Goal: Information Seeking & Learning: Find specific fact

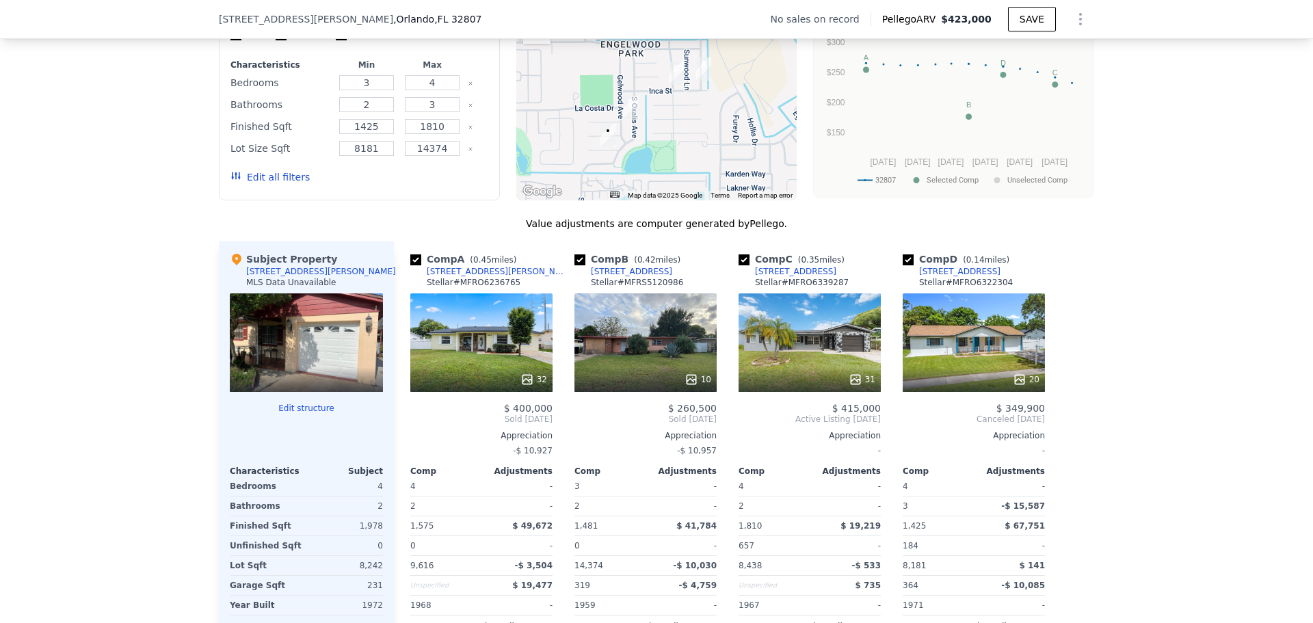
scroll to position [1089, 0]
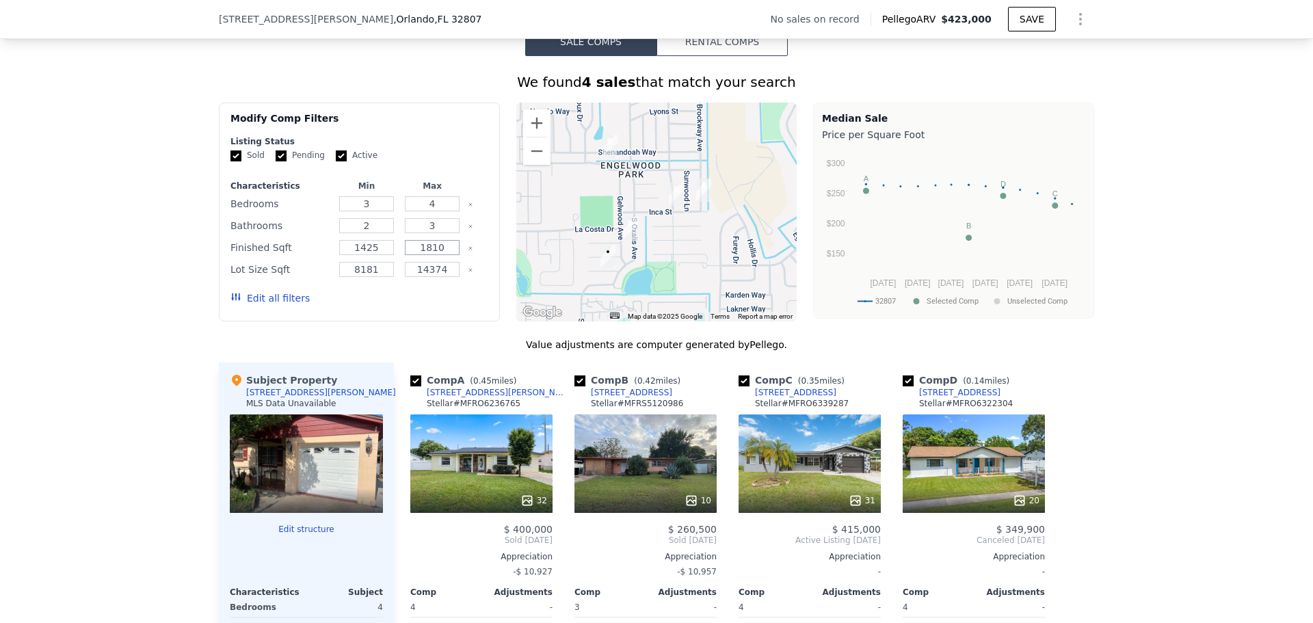
click at [439, 255] on input "1810" at bounding box center [432, 247] width 54 height 15
type input "2100"
click at [436, 306] on button "Update Search" at bounding box center [435, 298] width 103 height 19
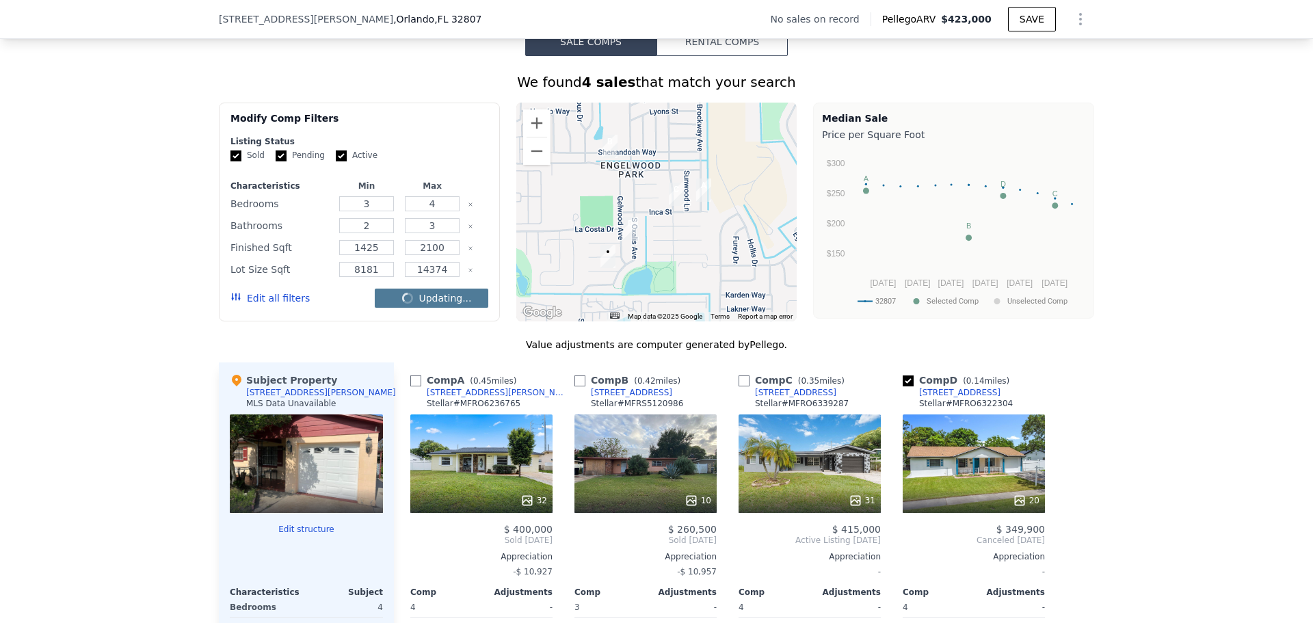
checkbox input "false"
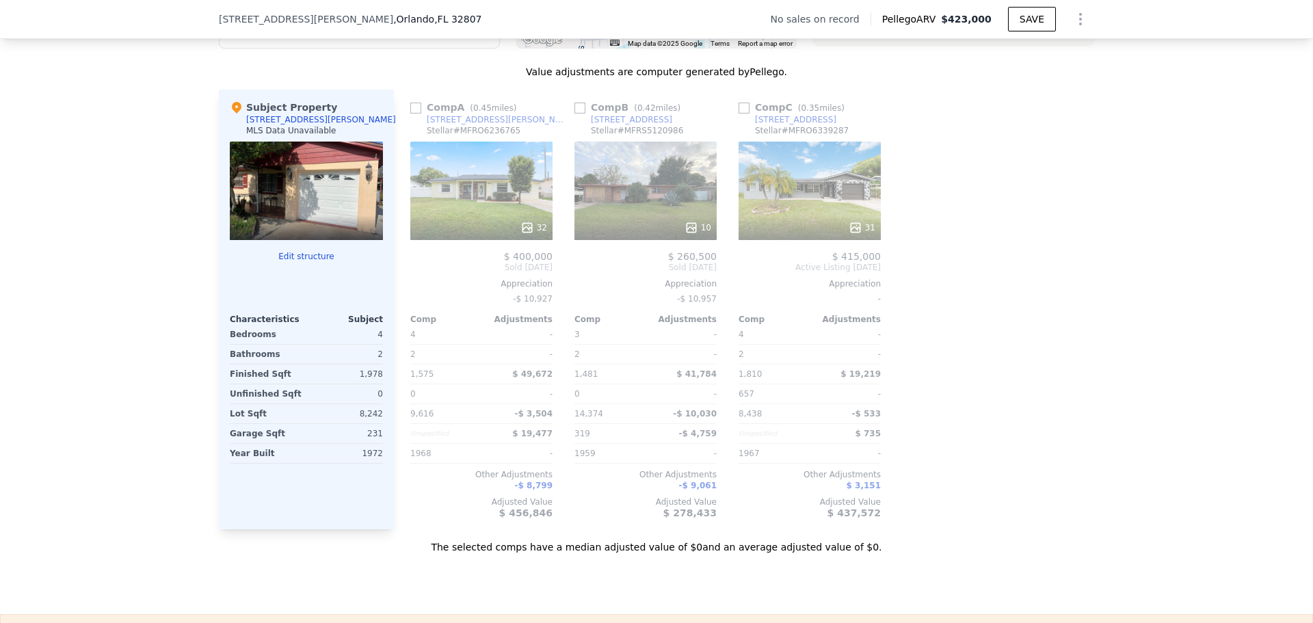
scroll to position [1363, 0]
click at [742, 113] on input "checkbox" at bounding box center [743, 107] width 11 height 11
checkbox input "true"
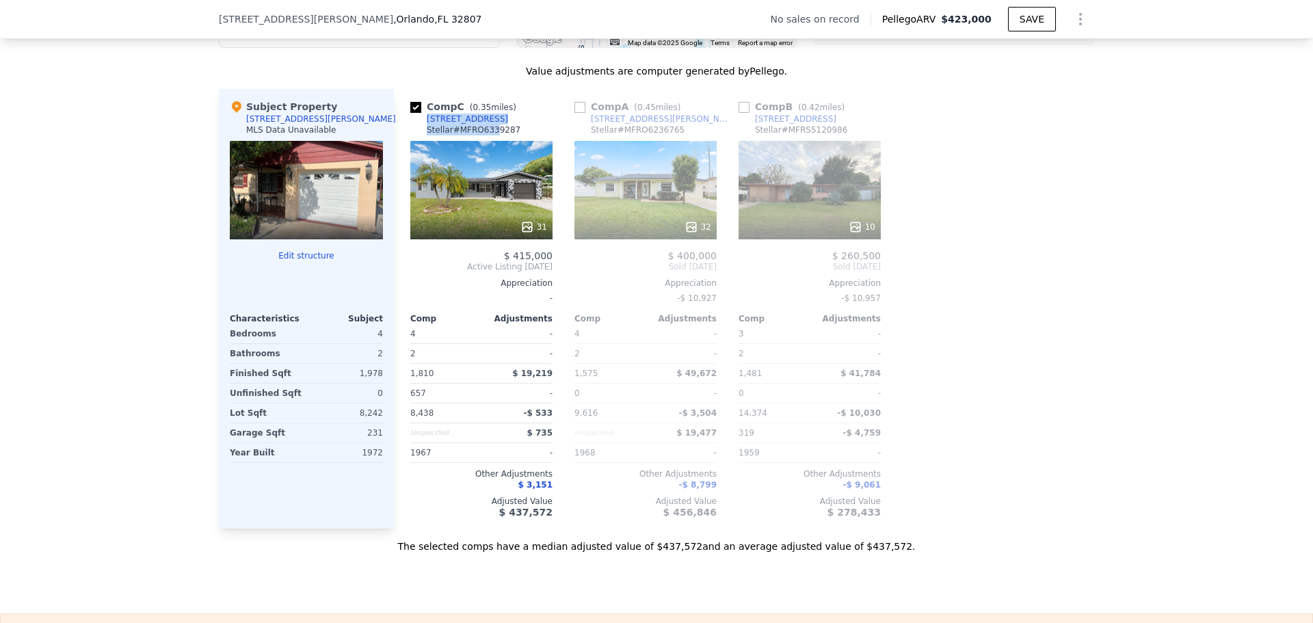
drag, startPoint x: 485, startPoint y: 129, endPoint x: 411, endPoint y: 124, distance: 74.7
click at [411, 124] on div "Comp C ( 0.35 miles) [STREET_ADDRESS] Stellar # MFRO6339287" at bounding box center [481, 120] width 142 height 41
click at [420, 124] on link "[STREET_ADDRESS]" at bounding box center [459, 119] width 98 height 11
type input "1810"
checkbox input "true"
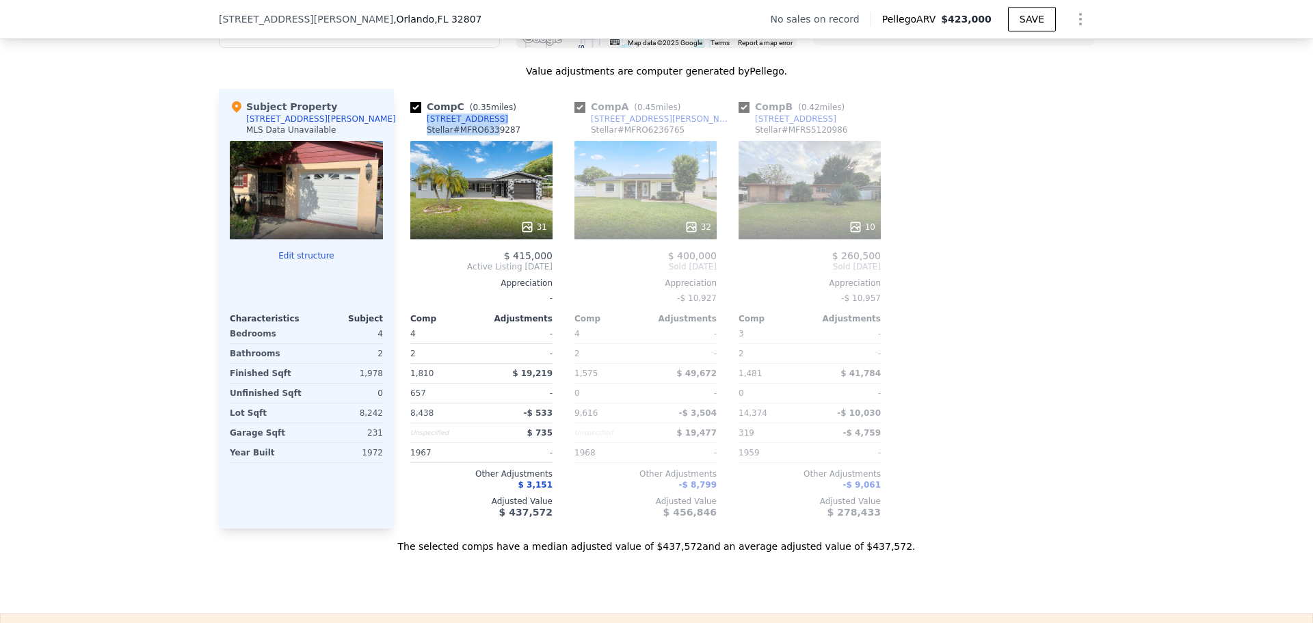
checkbox input "true"
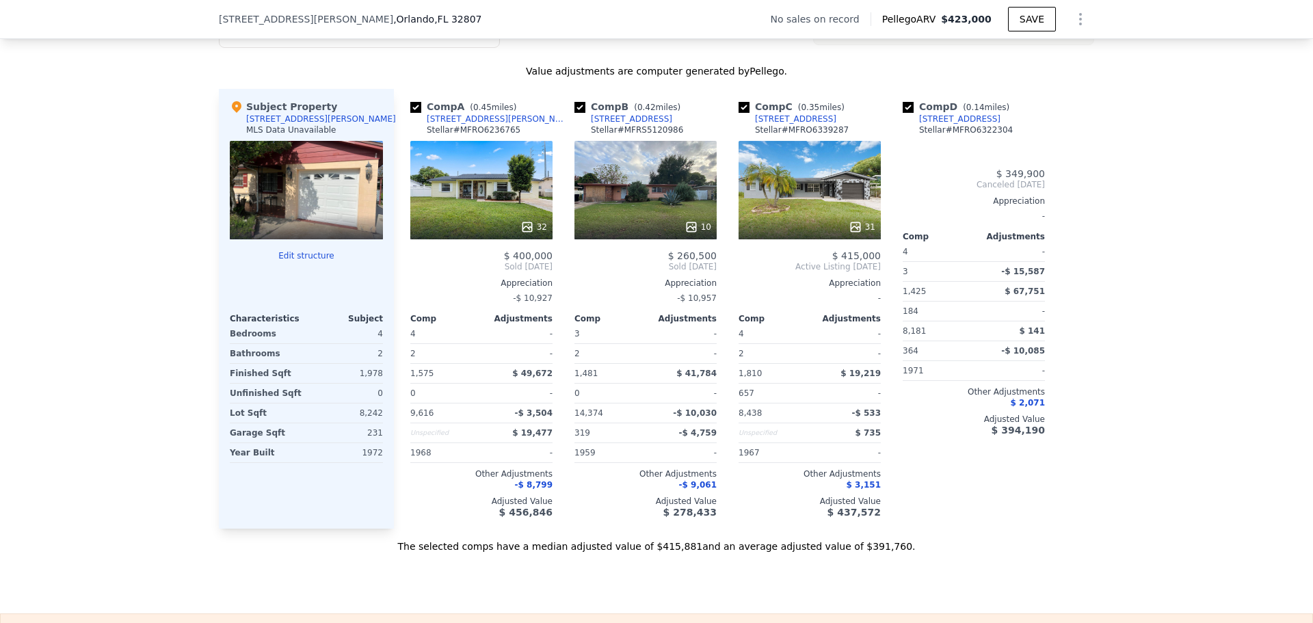
click at [1039, 273] on div "$ 349,900 Canceled [DATE] Appreciation - Comp Adjustments 4 - 3 -$ 15,587 1,425…" at bounding box center [974, 301] width 142 height 267
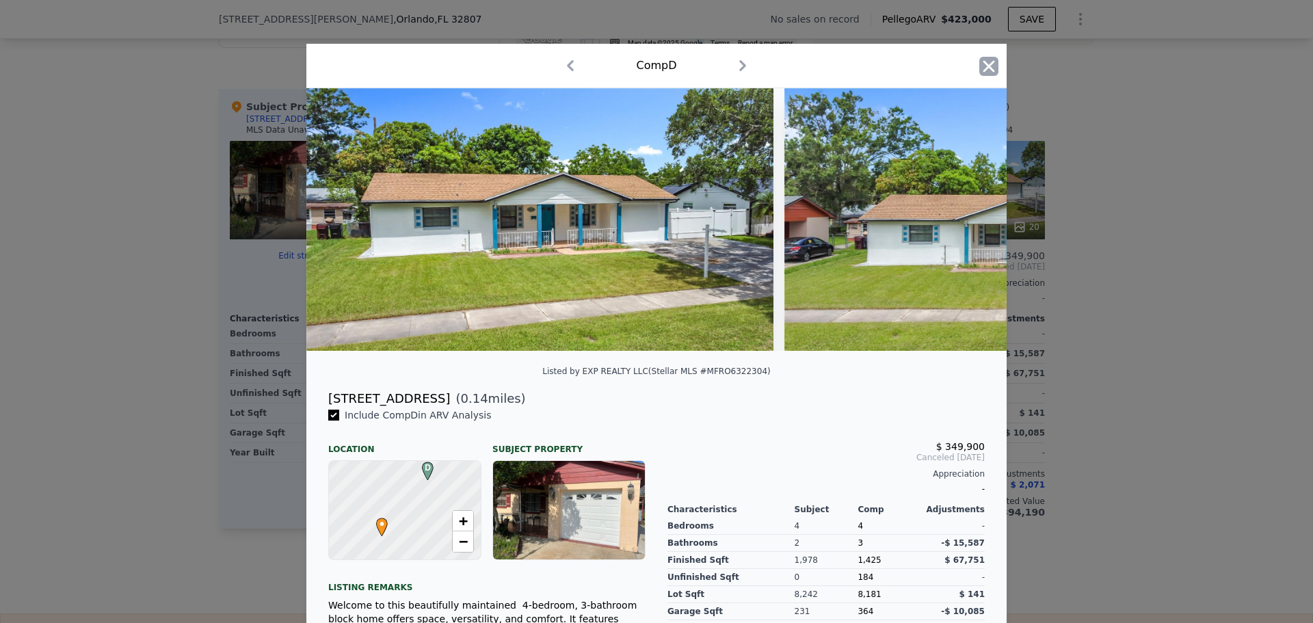
click at [985, 68] on icon "button" at bounding box center [989, 66] width 12 height 12
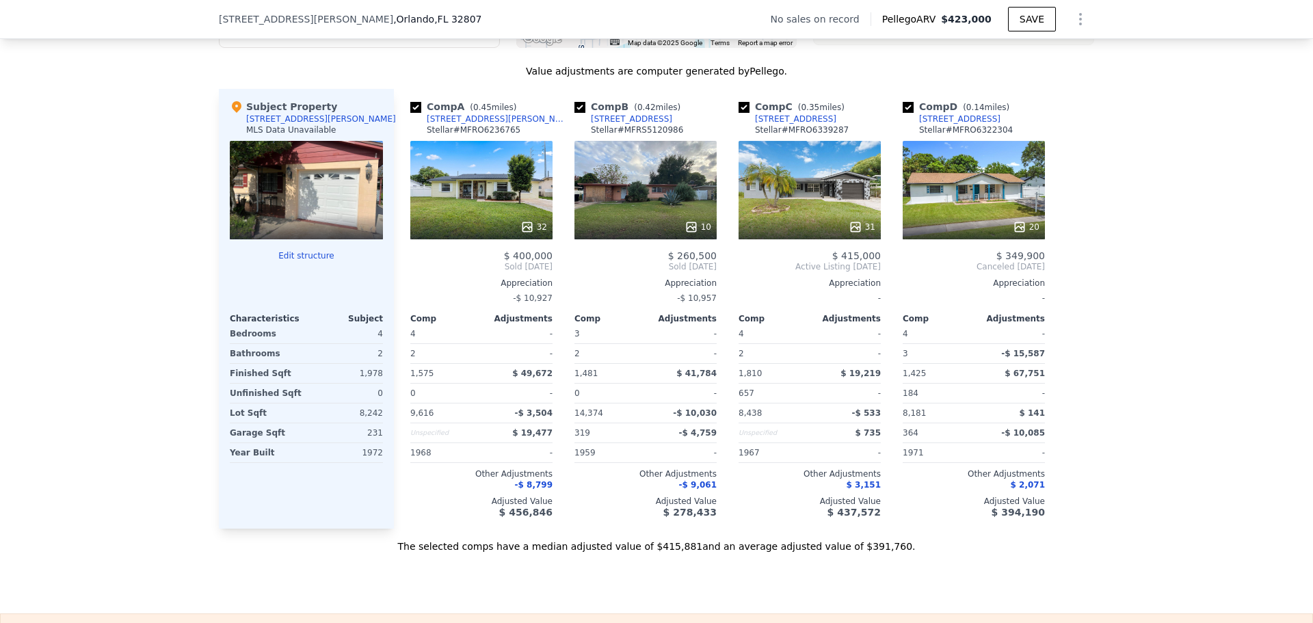
click at [985, 68] on div "We found 4 sales that match your search Filters Map Prices Modify Comp Filters …" at bounding box center [656, 176] width 875 height 754
drag, startPoint x: 502, startPoint y: 130, endPoint x: 416, endPoint y: 130, distance: 85.5
click at [416, 130] on div "Comp A ( 0.45 miles) [STREET_ADDRESS][GEOGRAPHIC_DATA][PERSON_NAME] # MFRO62367…" at bounding box center [481, 120] width 142 height 41
copy div "[STREET_ADDRESS][PERSON_NAME] Stellar # MFRO6236765"
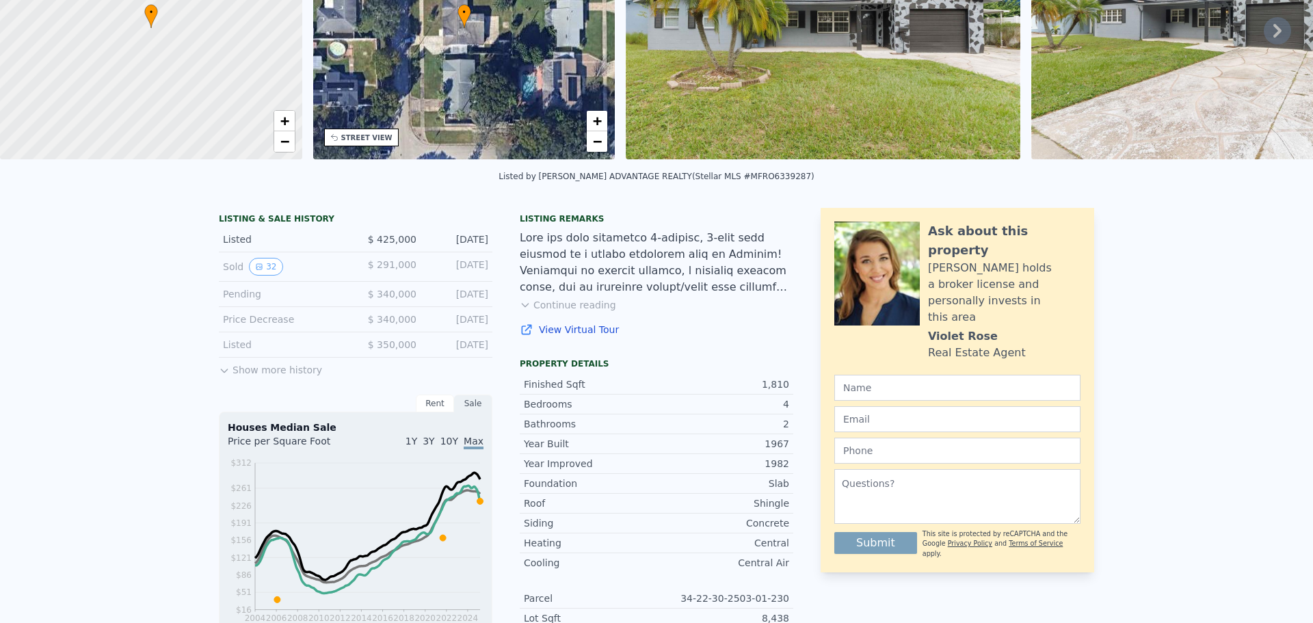
scroll to position [5, 0]
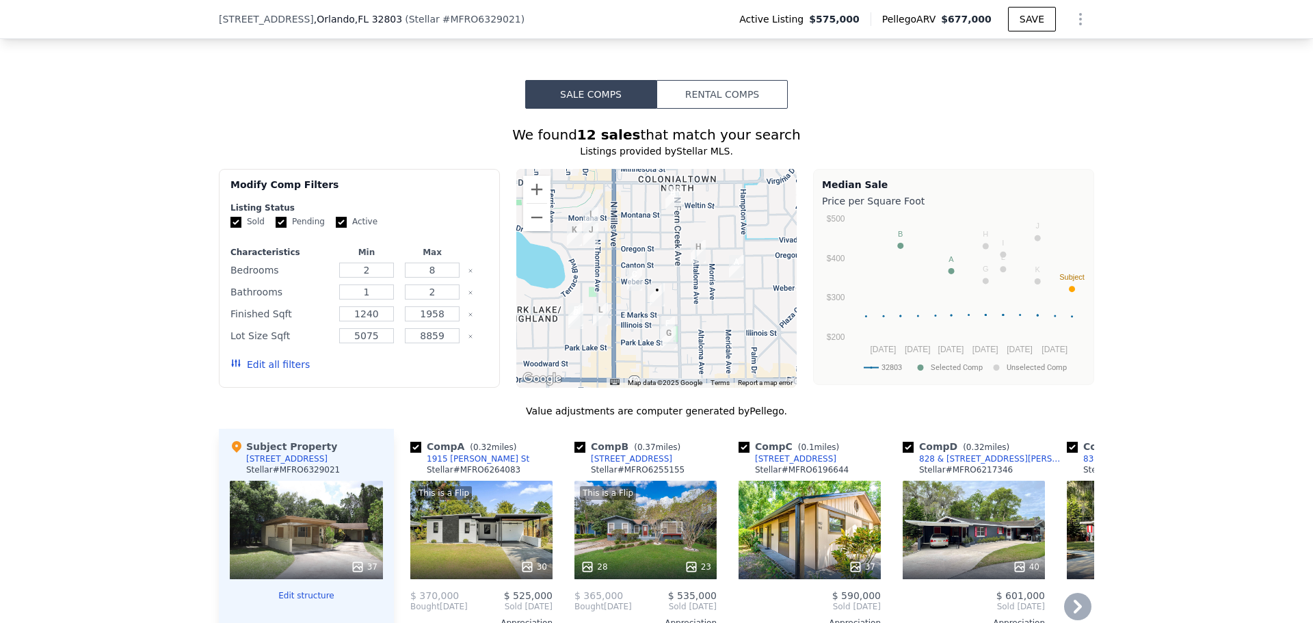
scroll to position [1226, 0]
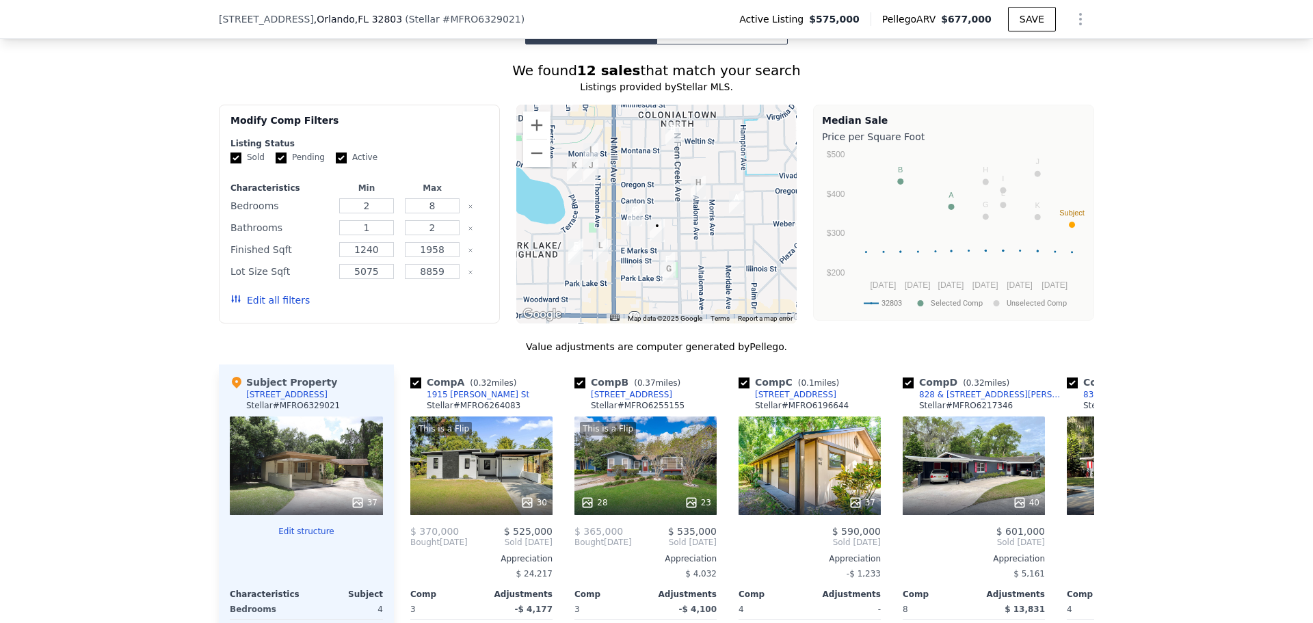
click at [261, 307] on button "Edit all filters" at bounding box center [269, 300] width 79 height 14
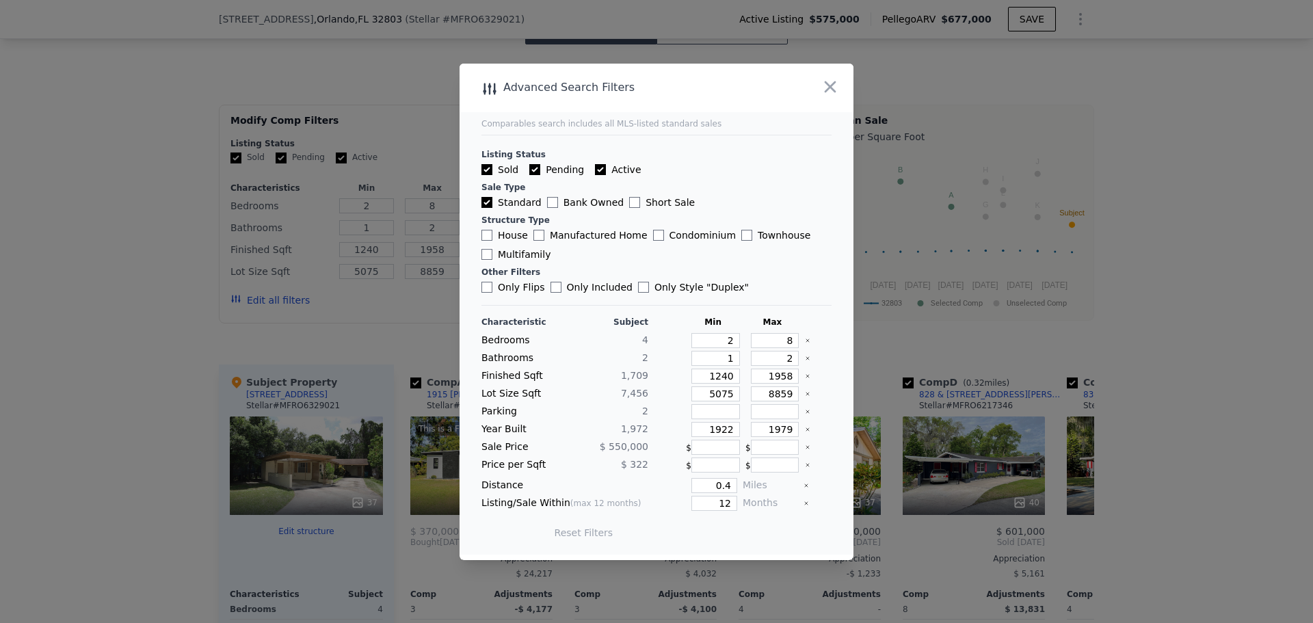
click at [490, 252] on input "Multifamily" at bounding box center [486, 254] width 11 height 11
checkbox input "true"
click at [745, 542] on div "Update Search" at bounding box center [732, 533] width 103 height 38
click at [736, 527] on button "Update Search" at bounding box center [732, 532] width 103 height 19
click at [773, 370] on input "1958" at bounding box center [775, 376] width 49 height 15
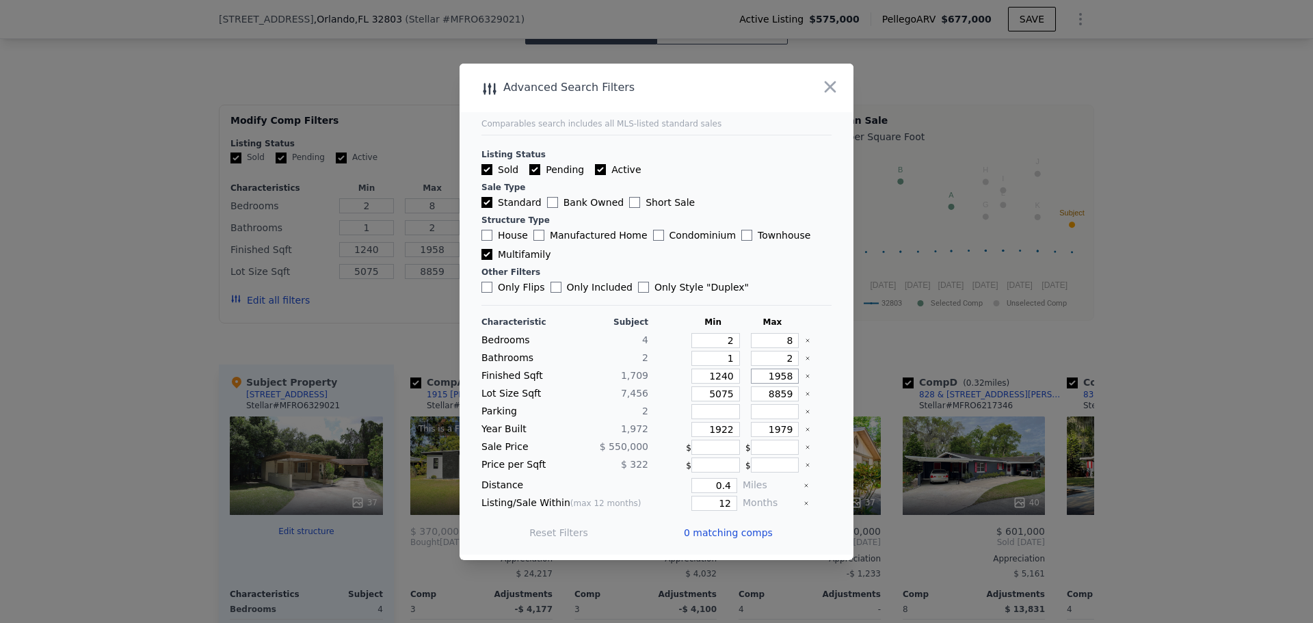
click at [773, 370] on input "1958" at bounding box center [775, 376] width 49 height 15
type input "2"
type input "20"
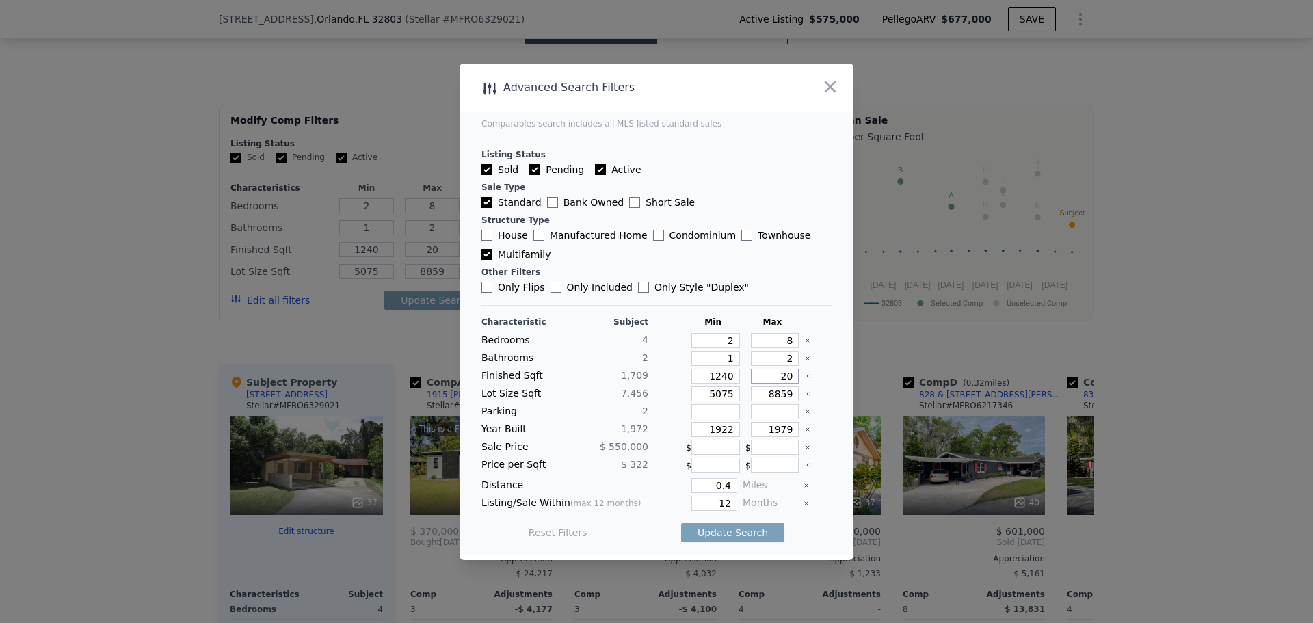
type input "2"
type input "25"
type input "250"
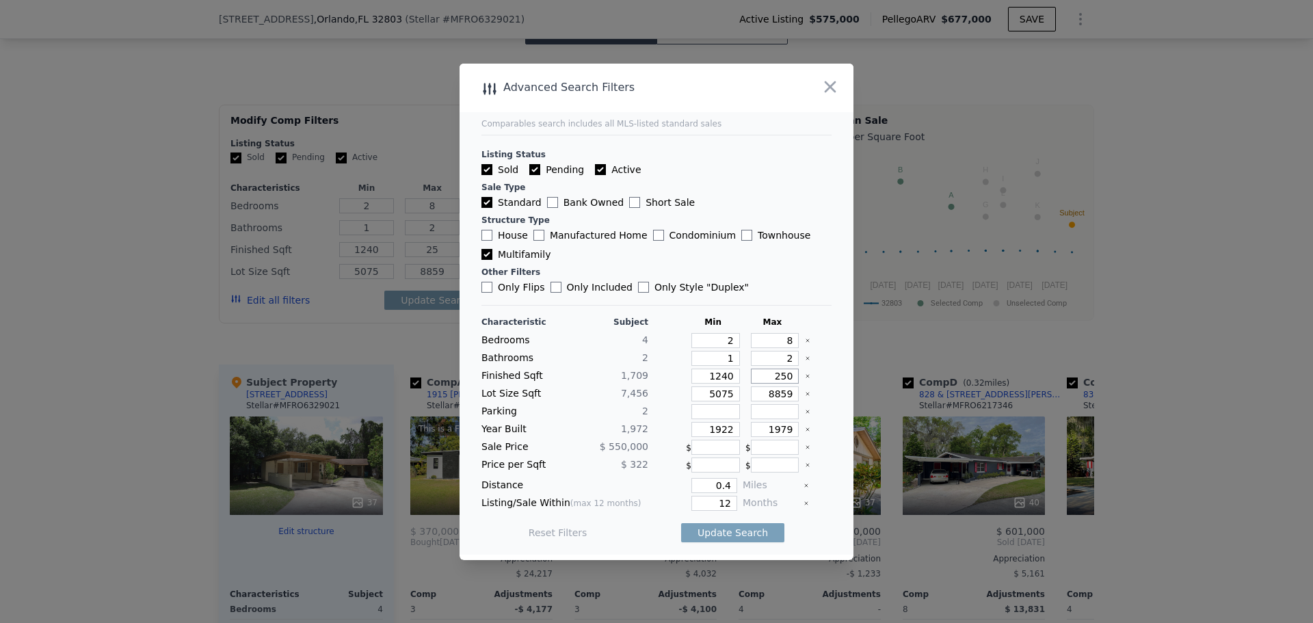
type input "250"
type input "2500"
click at [739, 533] on button "Update Search" at bounding box center [732, 532] width 103 height 19
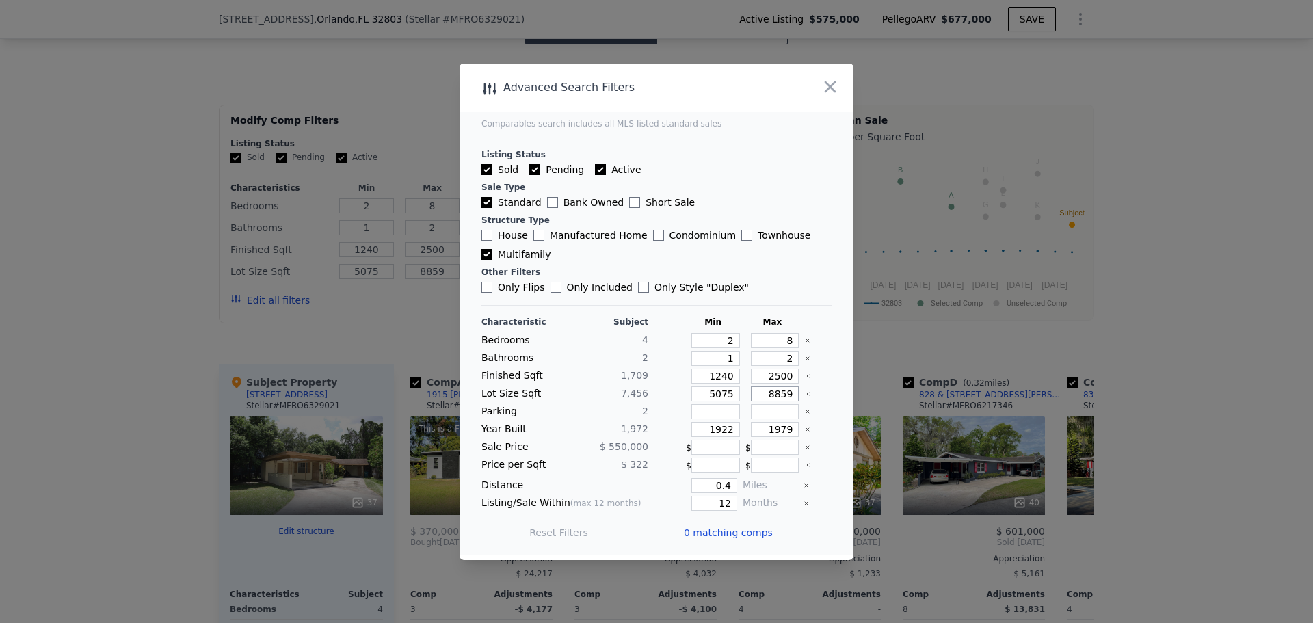
click at [773, 395] on input "8859" at bounding box center [775, 393] width 49 height 15
type input "1"
type input "12"
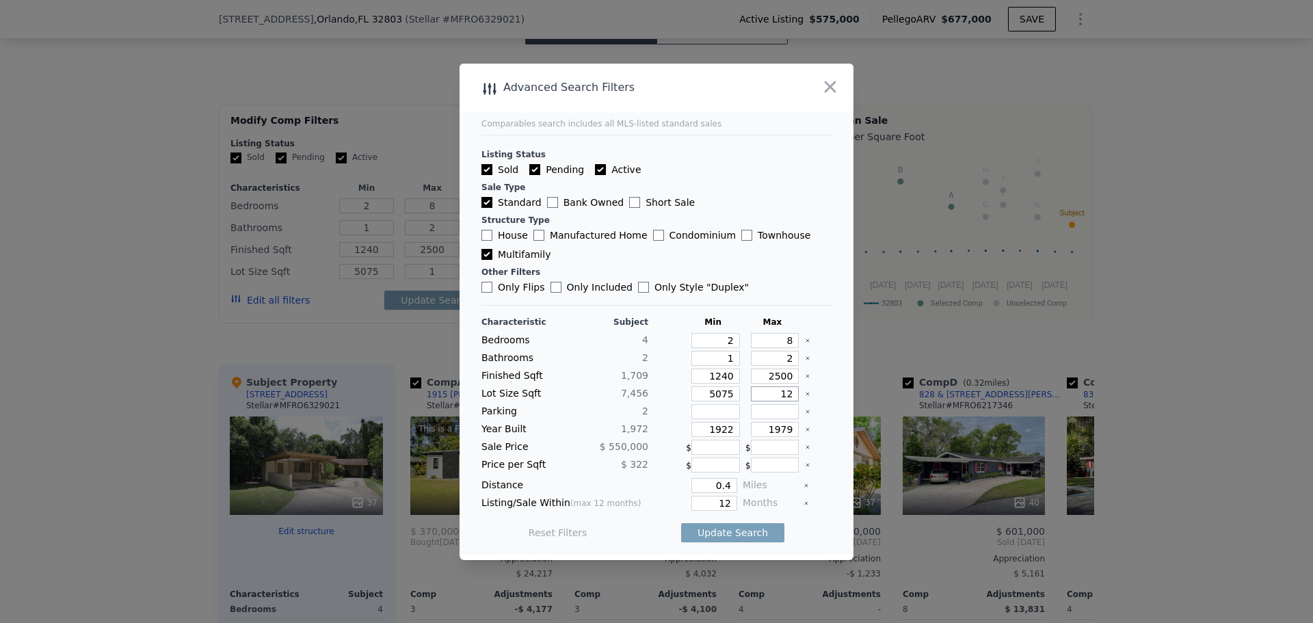
type input "12"
type input "120"
type input "1200"
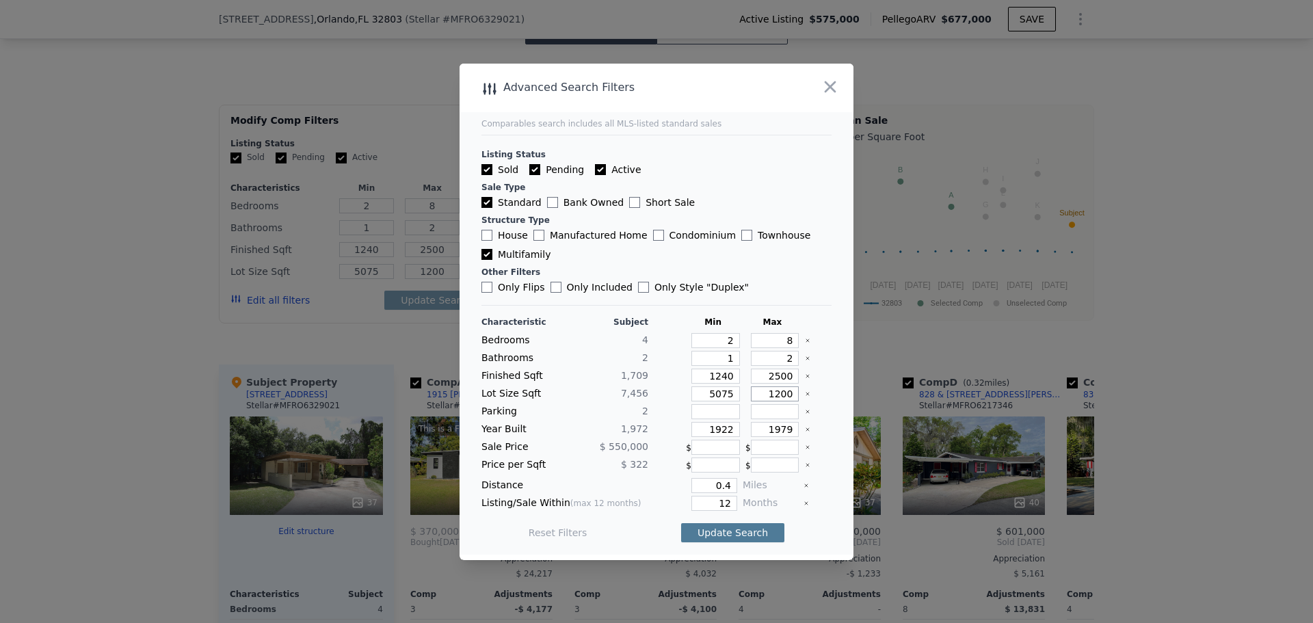
type input "1200"
click at [741, 537] on button "Update Search" at bounding box center [732, 532] width 103 height 19
click at [712, 481] on input "0.4" at bounding box center [714, 485] width 46 height 15
click at [716, 483] on input "0.4" at bounding box center [714, 485] width 46 height 15
type input "0"
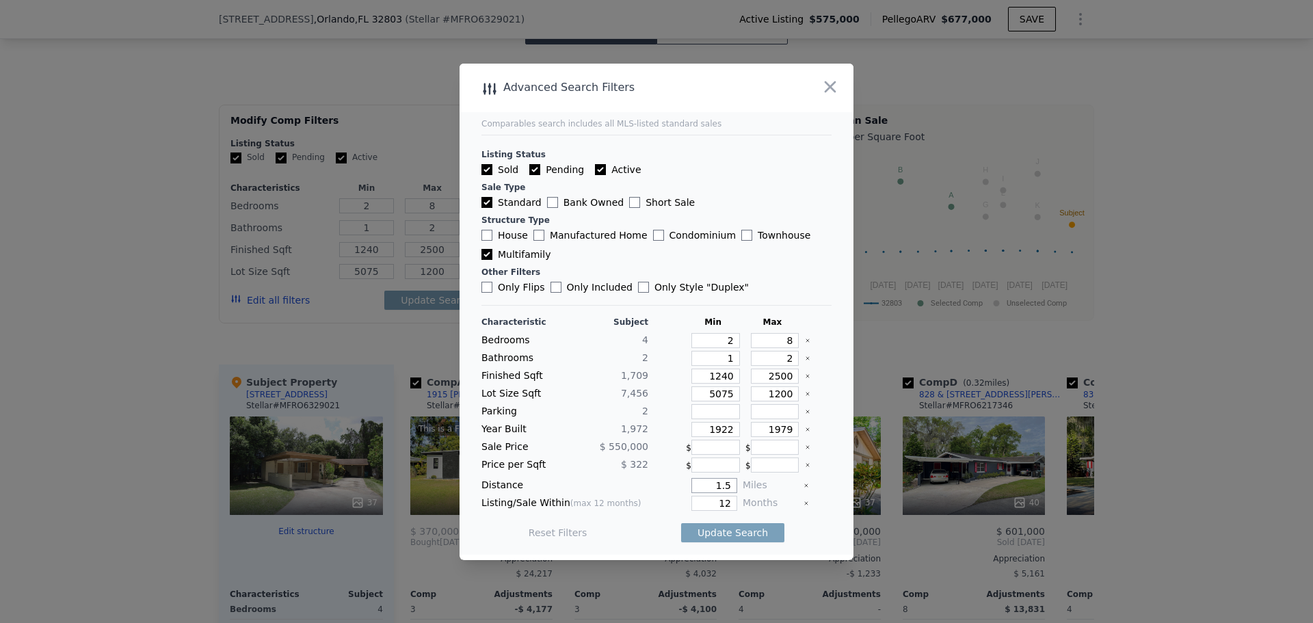
type input "1.5"
click at [830, 545] on main "Comparables search includes all MLS-listed standard sales Listing Status Sold P…" at bounding box center [656, 309] width 394 height 491
click at [749, 529] on button "Update Search" at bounding box center [732, 532] width 103 height 19
click at [785, 431] on input "1979" at bounding box center [775, 429] width 49 height 15
type input "1990"
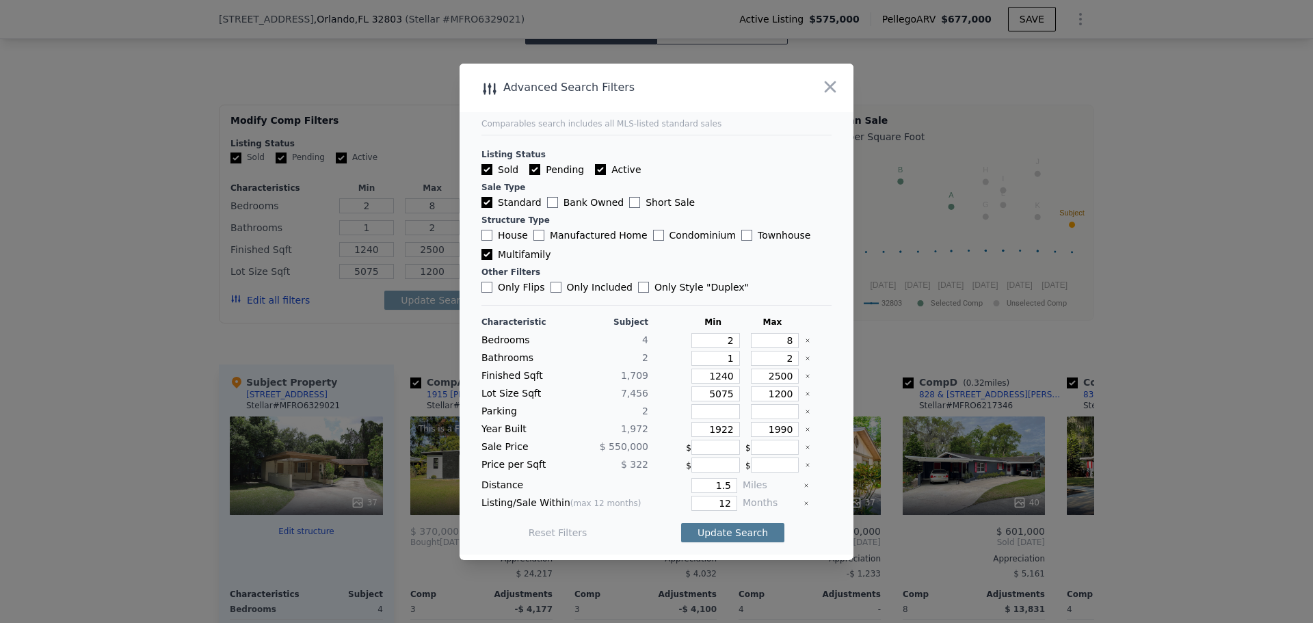
click at [735, 538] on button "Update Search" at bounding box center [732, 532] width 103 height 19
click at [784, 361] on input "2" at bounding box center [775, 358] width 49 height 15
type input "4"
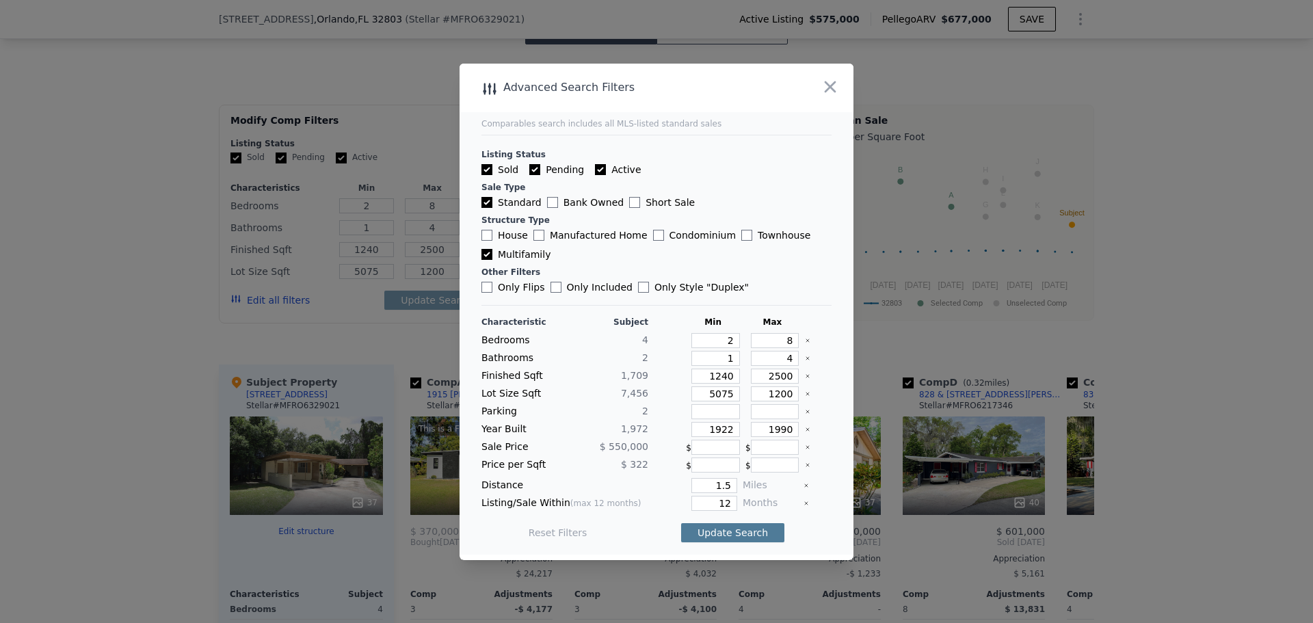
click at [732, 536] on button "Update Search" at bounding box center [732, 532] width 103 height 19
click at [833, 77] on icon "button" at bounding box center [830, 86] width 19 height 19
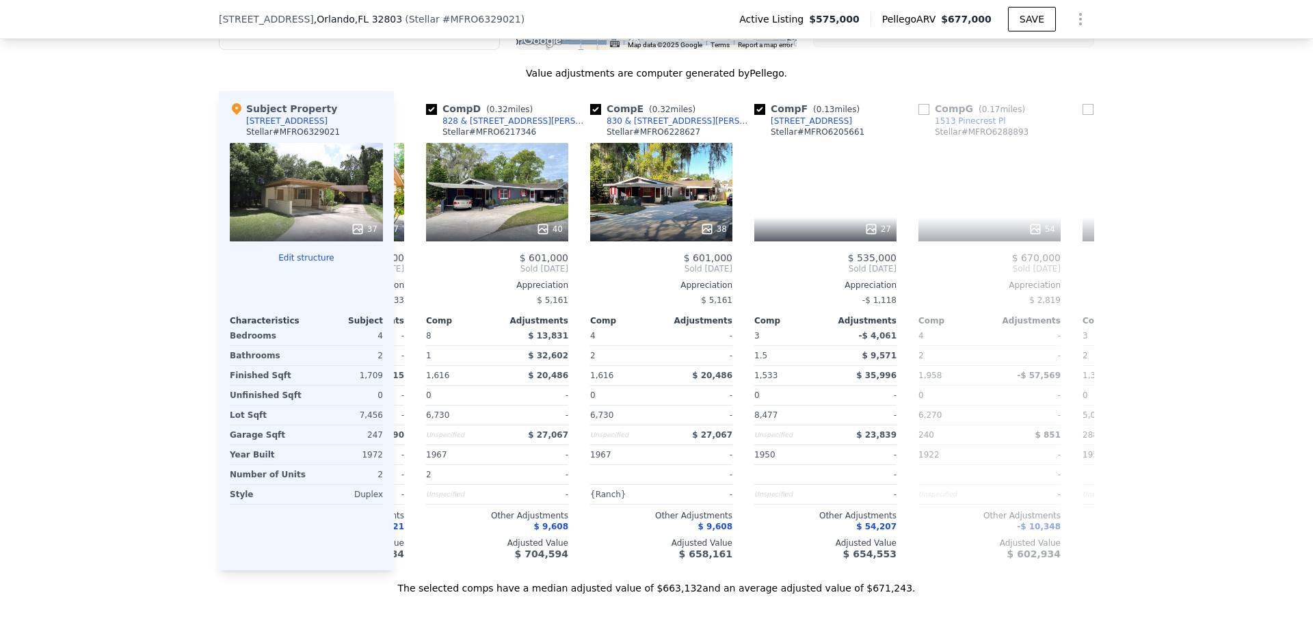
scroll to position [0, 472]
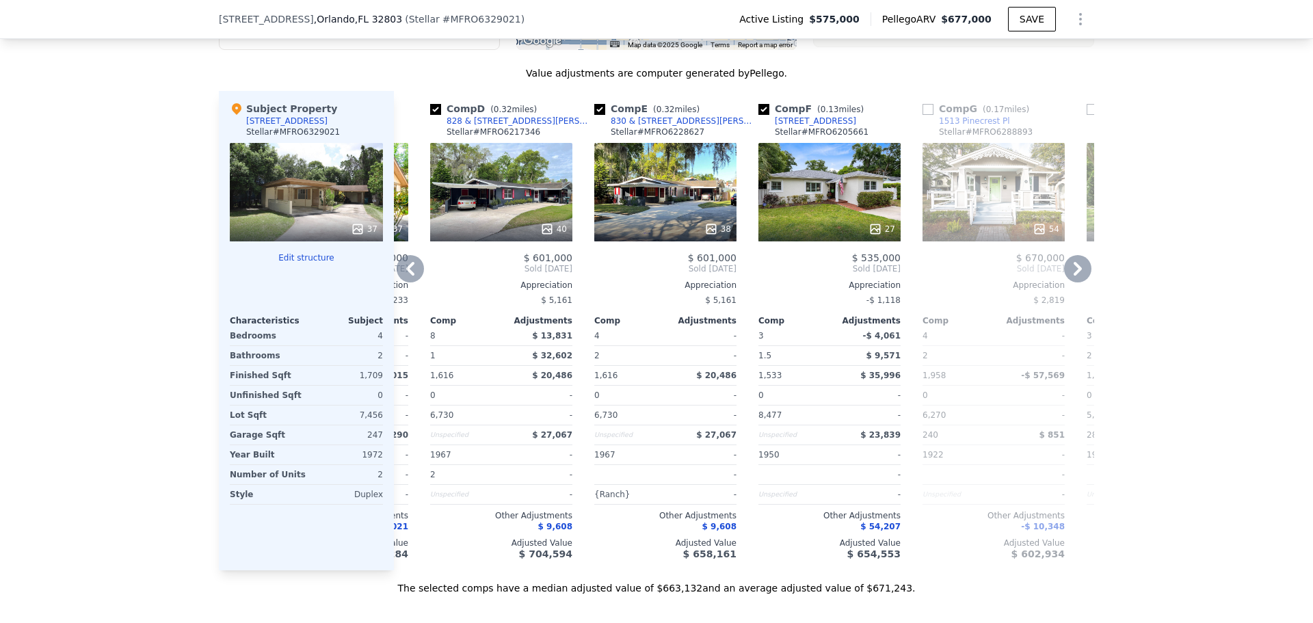
click at [407, 274] on icon at bounding box center [410, 269] width 8 height 14
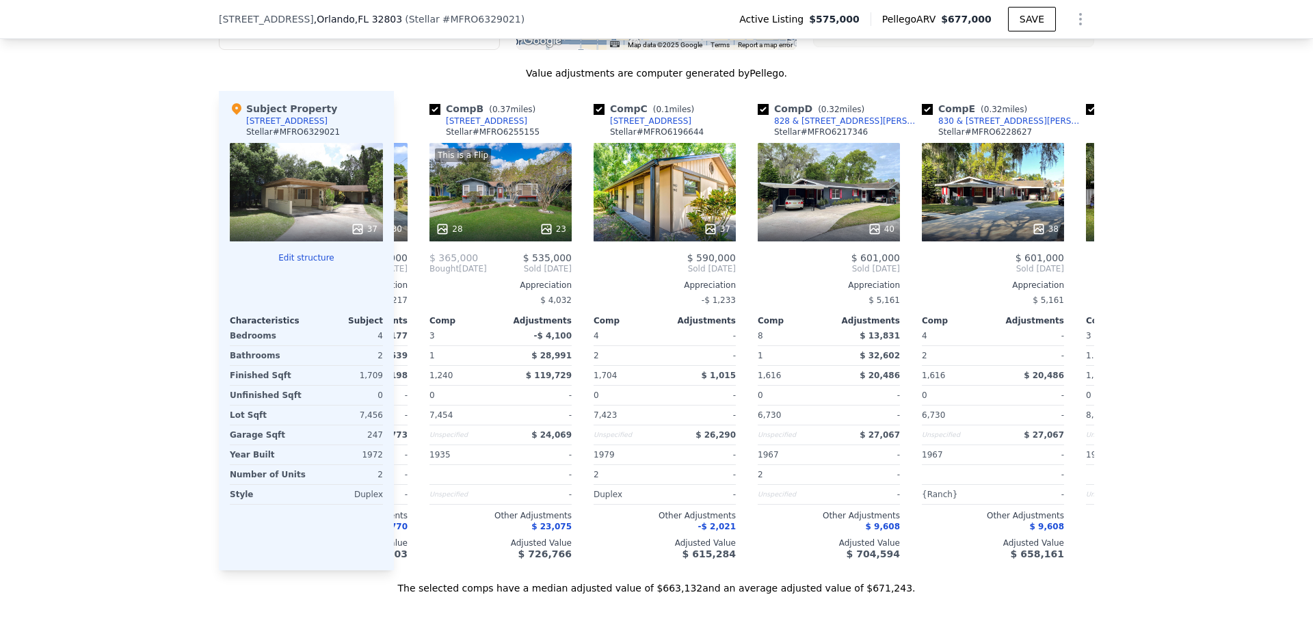
scroll to position [0, 144]
click at [410, 278] on icon at bounding box center [410, 268] width 27 height 27
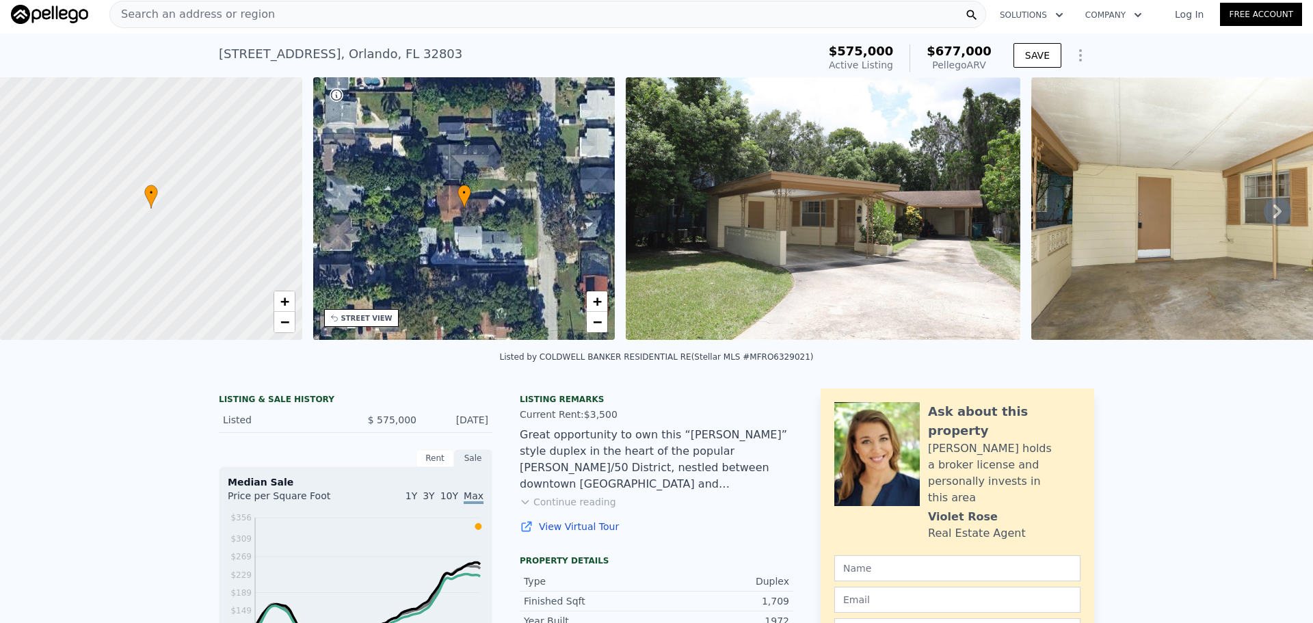
scroll to position [0, 0]
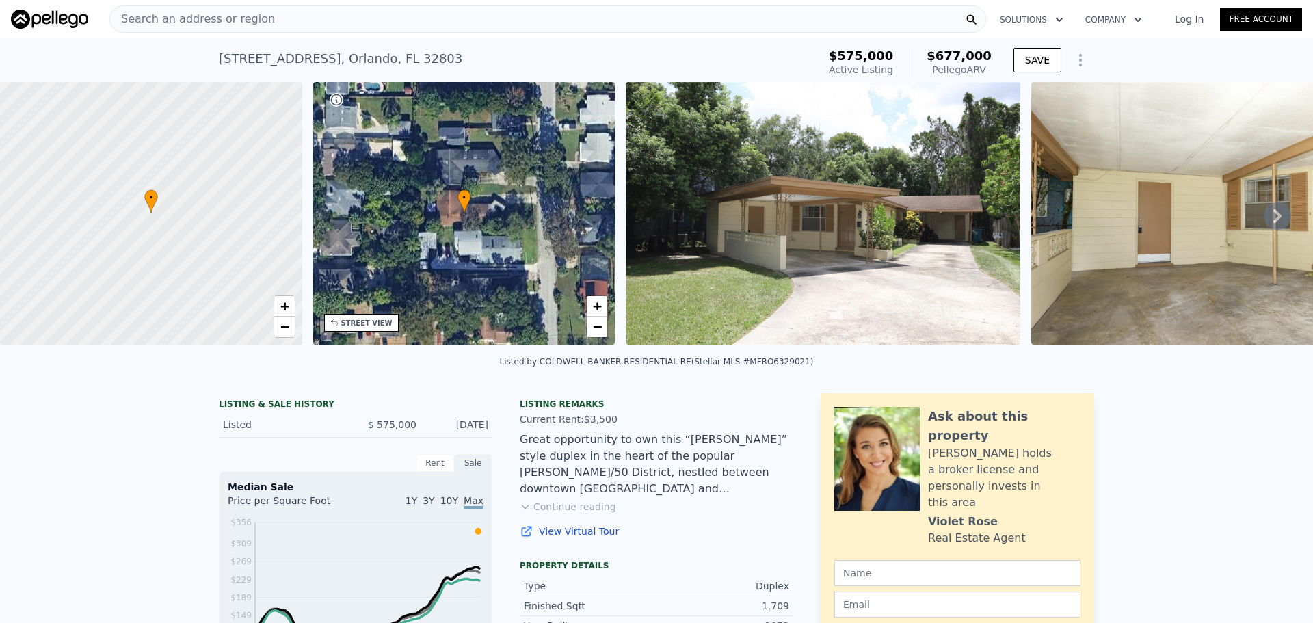
click at [302, 21] on div "Search an address or region" at bounding box center [547, 18] width 877 height 27
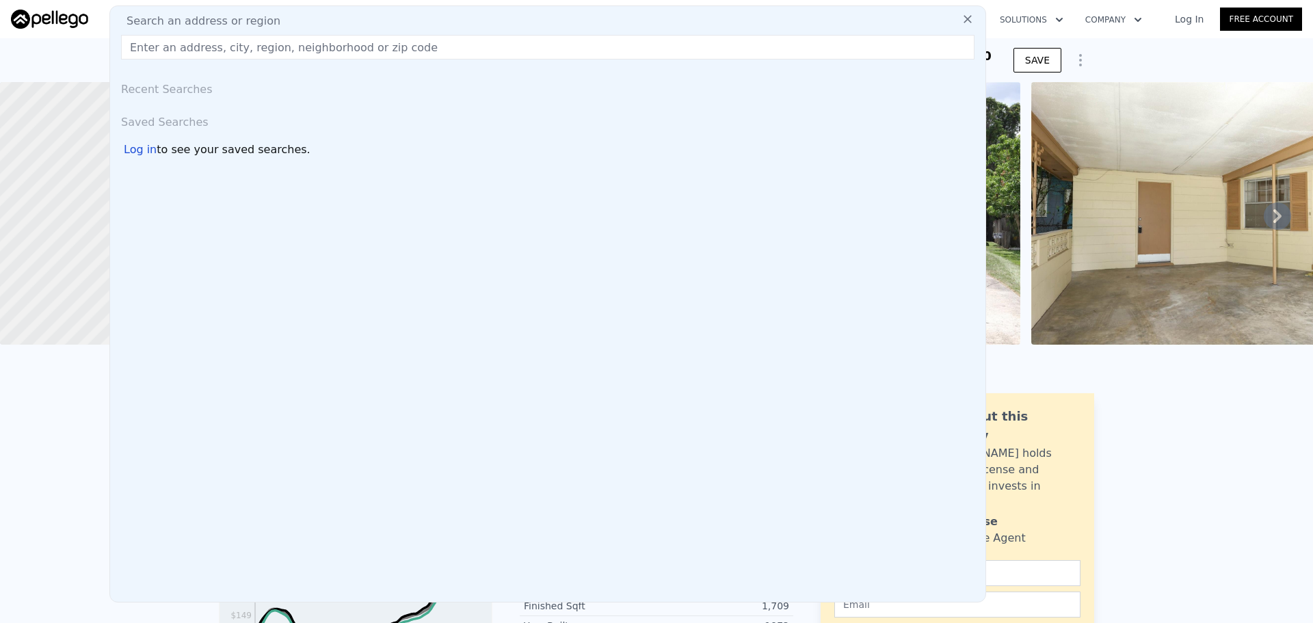
click at [302, 21] on div "Search an address or region" at bounding box center [548, 21] width 864 height 16
click at [299, 48] on input "text" at bounding box center [547, 47] width 853 height 25
paste input "366 Diamond St, Deltona, FL 32725"
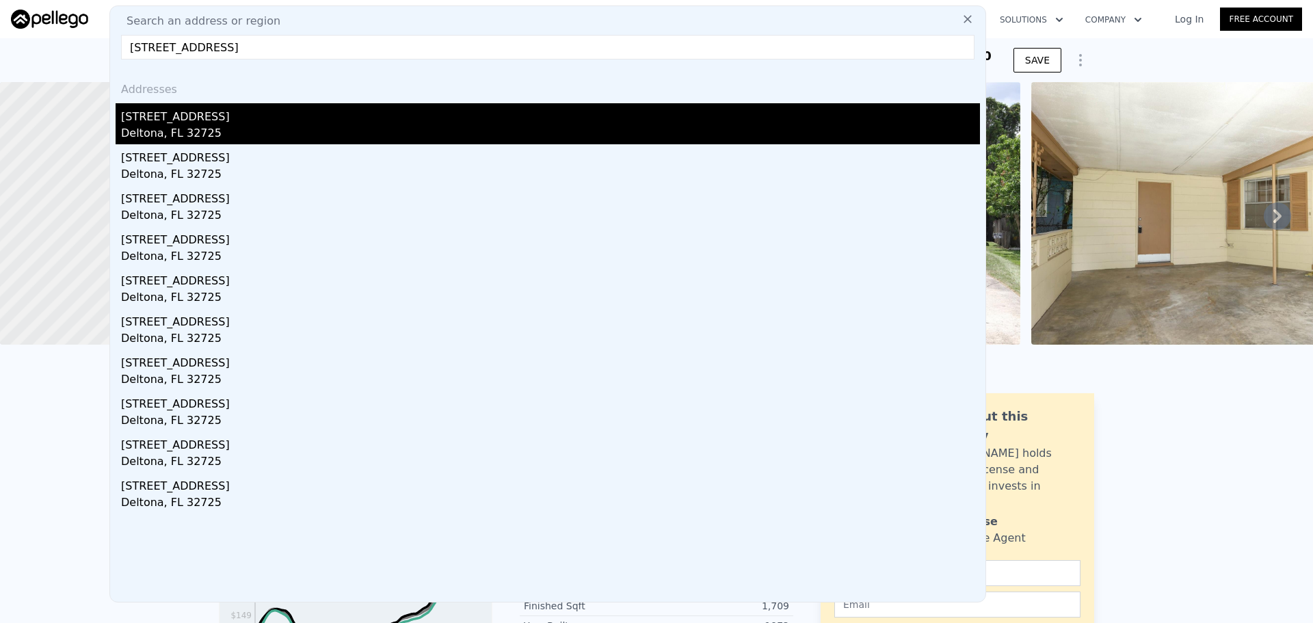
type input "366 Diamond St, Deltona, FL 32725"
click at [244, 118] on div "366 Diamond St" at bounding box center [550, 114] width 859 height 22
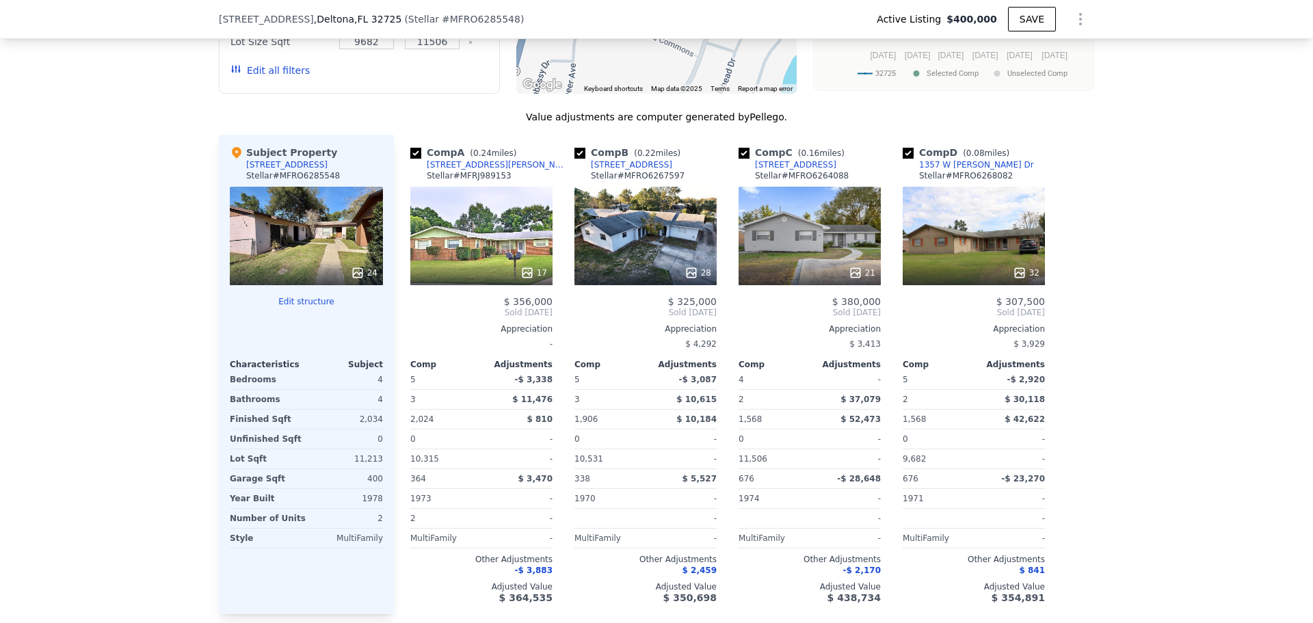
scroll to position [1431, 0]
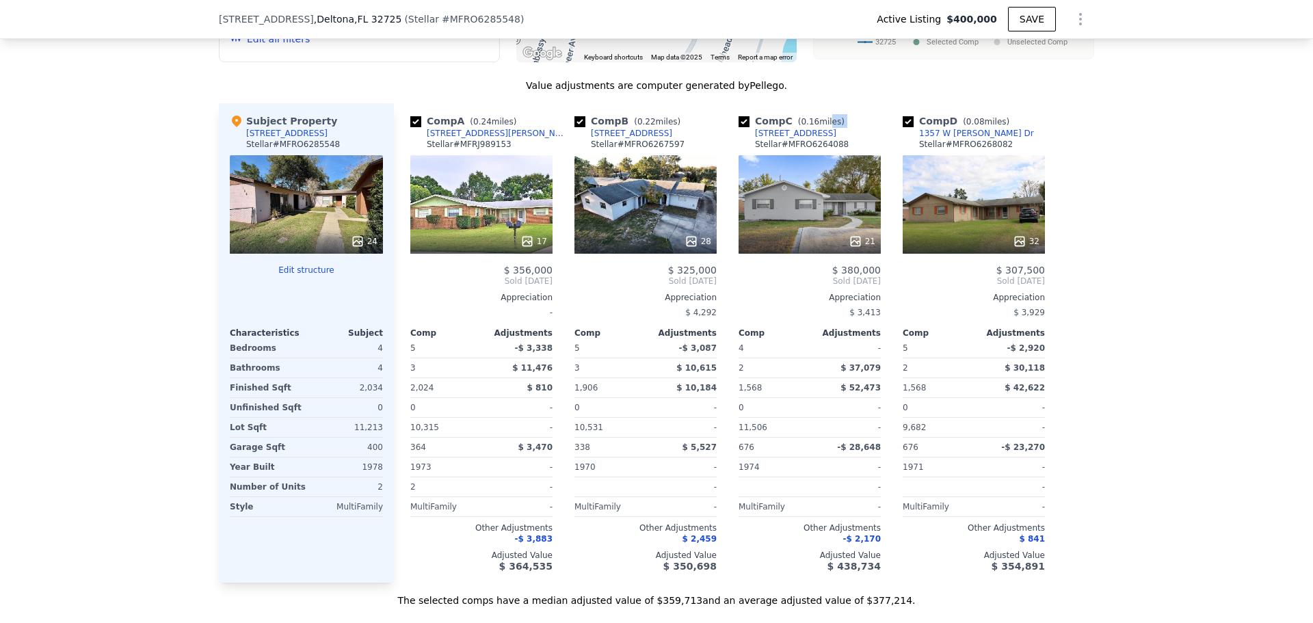
drag, startPoint x: 788, startPoint y: 144, endPoint x: 796, endPoint y: 141, distance: 8.6
click at [749, 142] on div "Comp C ( 0.16 miles) 291 Diamond St Stellar # MFRO6264088" at bounding box center [809, 134] width 142 height 41
click at [848, 147] on div "Comp C ( 0.16 miles) 291 Diamond St Stellar # MFRO6264088" at bounding box center [809, 134] width 142 height 41
click at [834, 145] on div "Comp C ( 0.16 miles) 291 Diamond St Stellar # MFRO6264088" at bounding box center [809, 134] width 142 height 41
drag, startPoint x: 823, startPoint y: 142, endPoint x: 805, endPoint y: 142, distance: 17.1
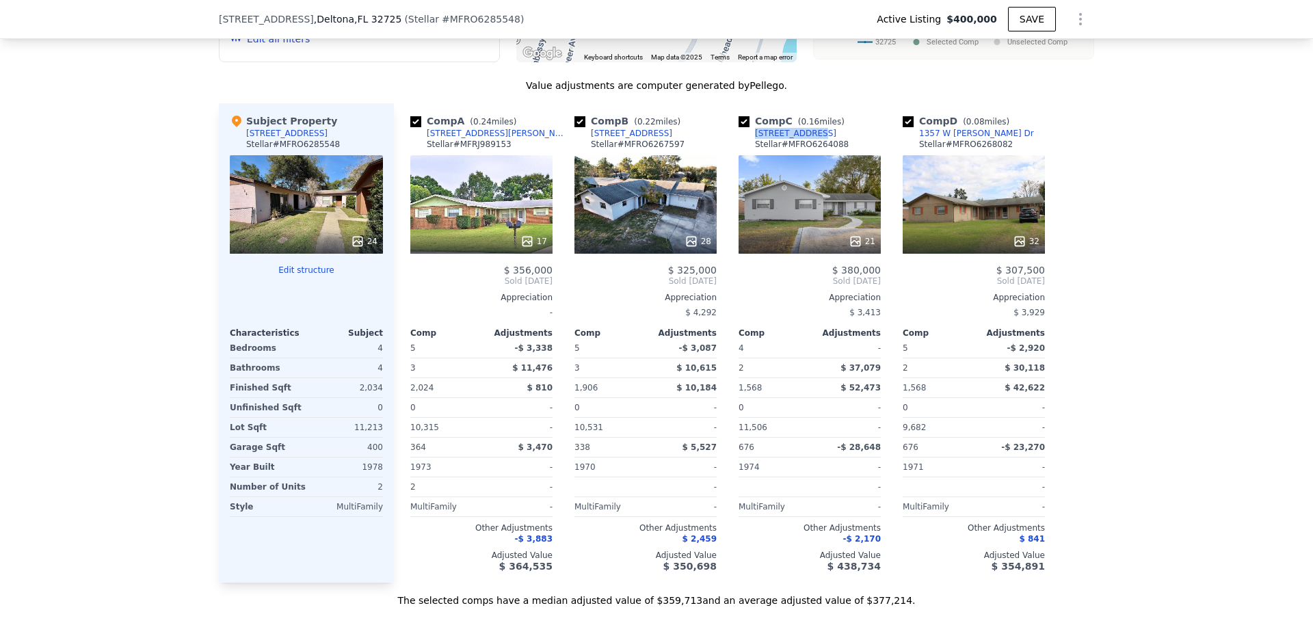
click at [806, 142] on div "Comp C ( 0.16 miles) 291 Diamond St Stellar # MFRO6264088" at bounding box center [809, 134] width 142 height 41
copy div ") 291 Diamond St"
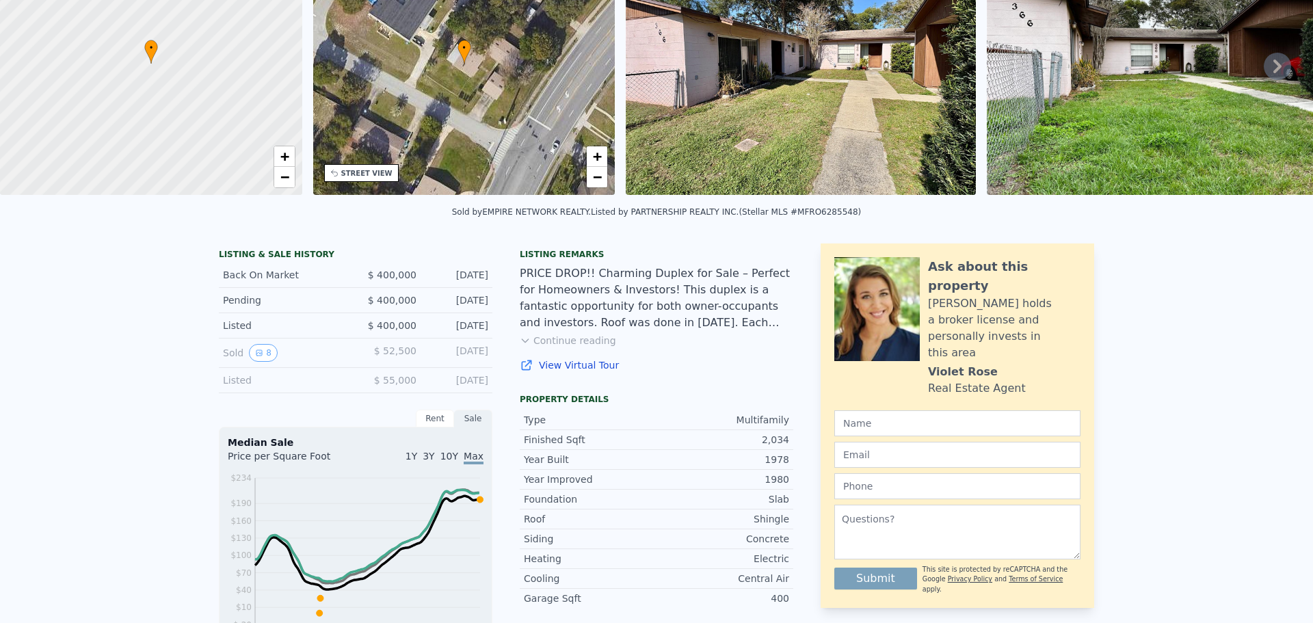
scroll to position [5, 0]
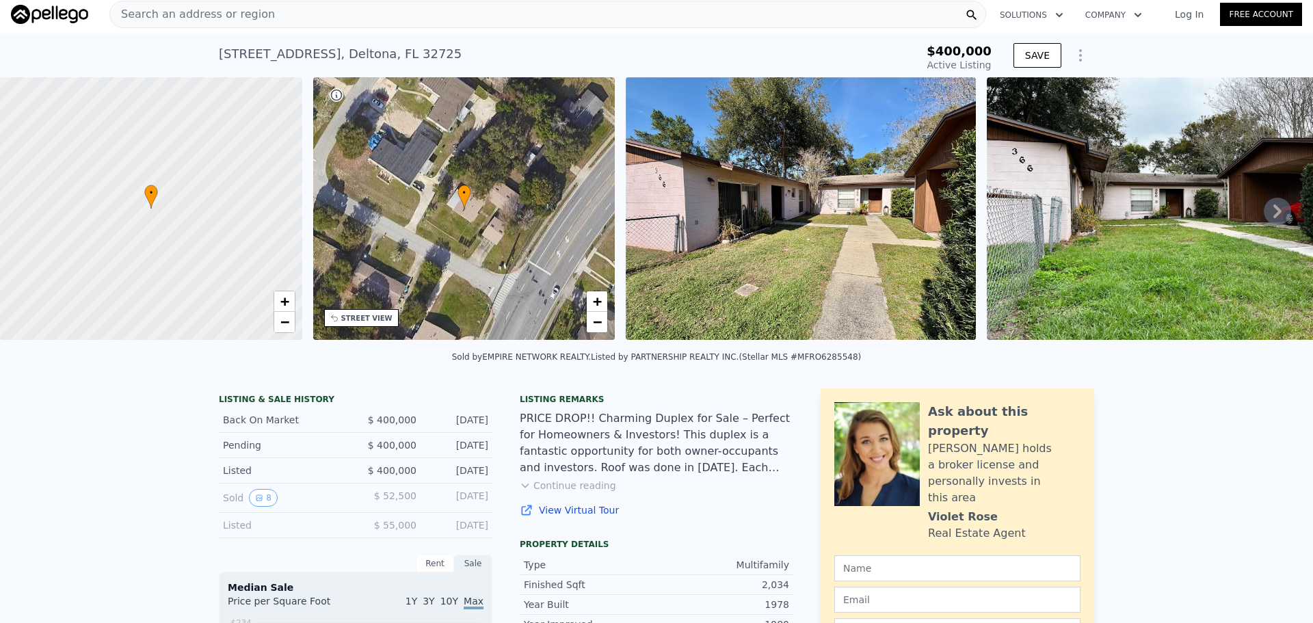
click at [899, 322] on img at bounding box center [801, 208] width 350 height 263
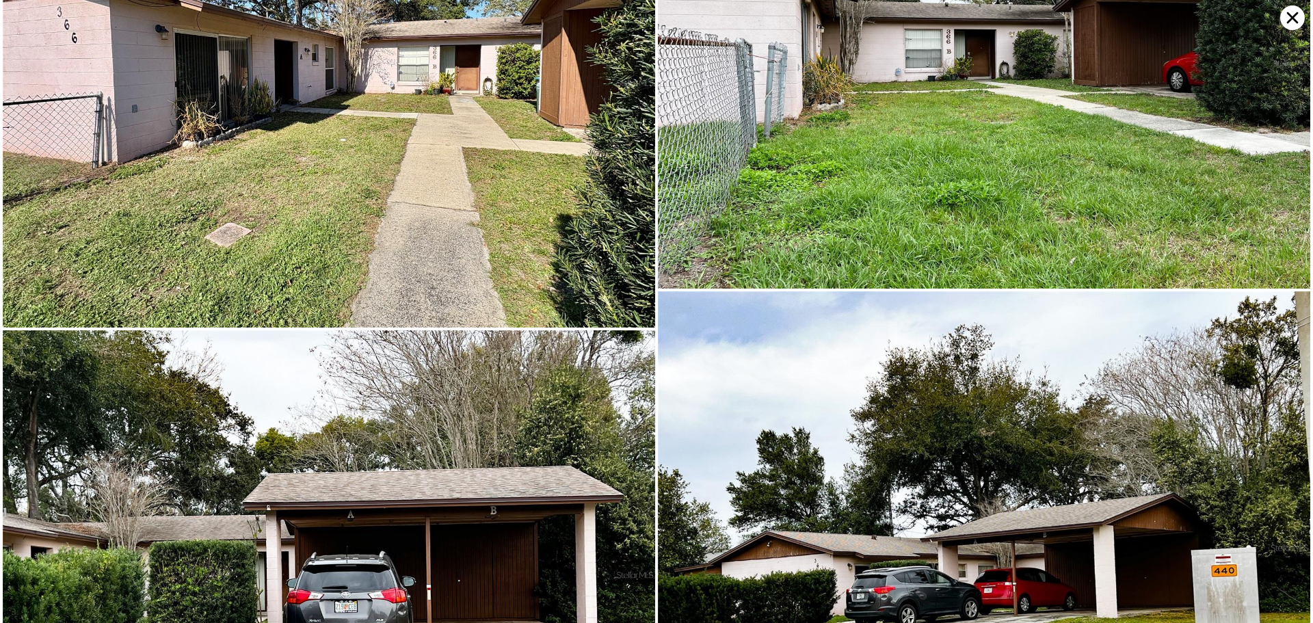
scroll to position [0, 0]
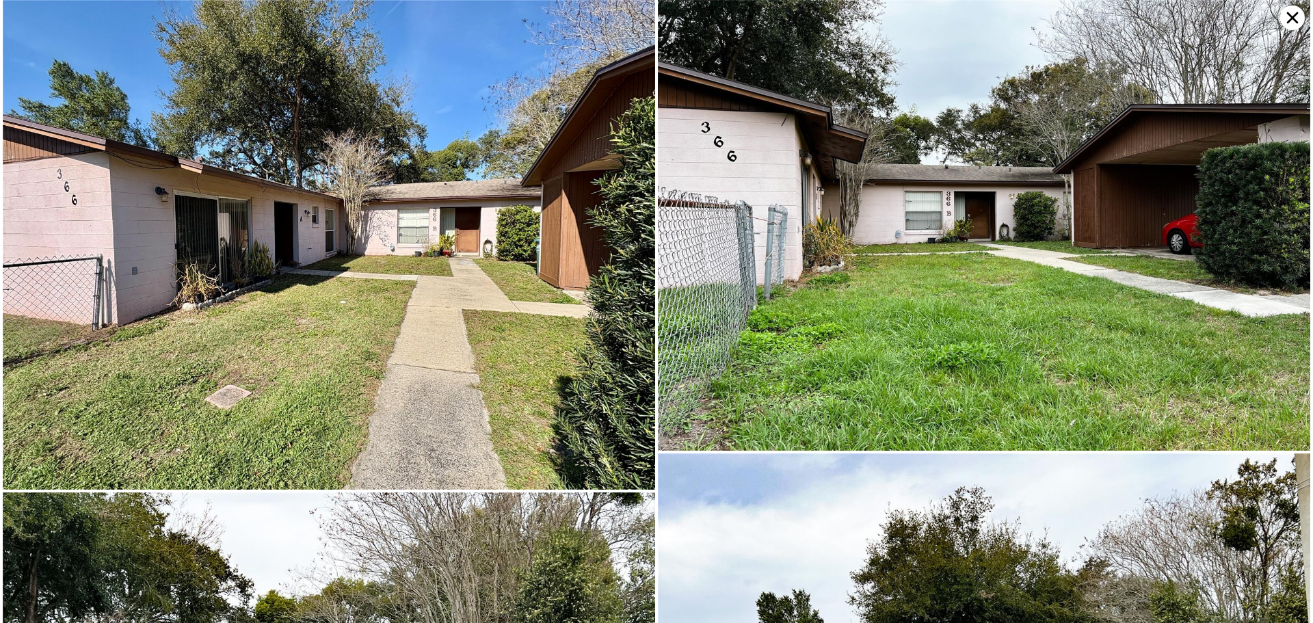
click at [1292, 23] on icon at bounding box center [1292, 17] width 25 height 25
